Goal: Register for event/course

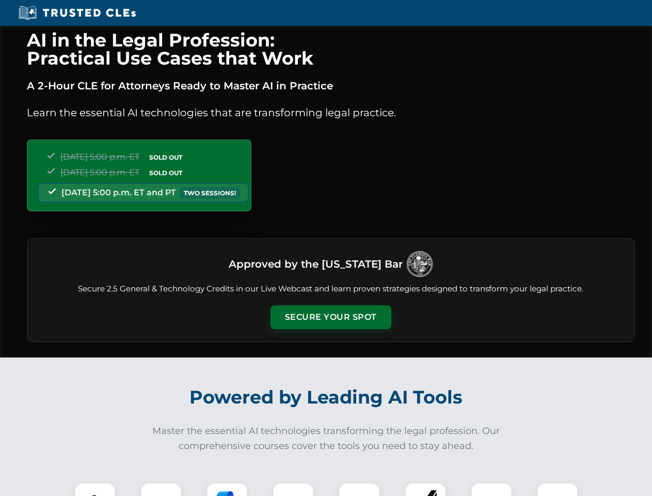
click at [330, 317] on button "Secure Your Spot" at bounding box center [331, 317] width 121 height 24
click at [95, 489] on img at bounding box center [95, 503] width 30 height 30
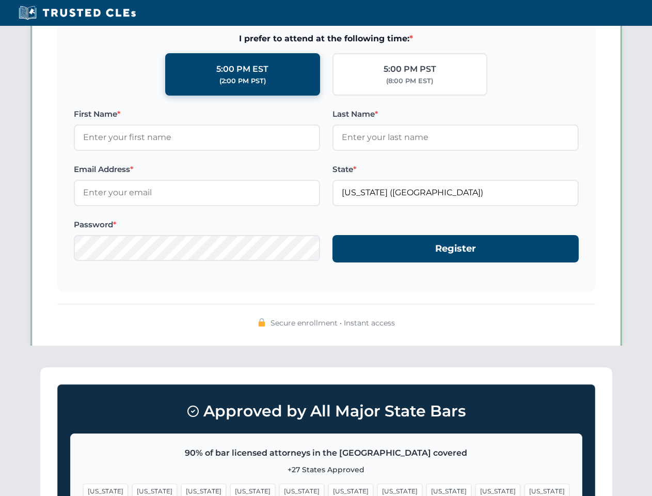
click at [377, 489] on span "[US_STATE]" at bounding box center [399, 490] width 45 height 15
click at [475, 489] on span "[US_STATE]" at bounding box center [497, 490] width 45 height 15
